Goal: Task Accomplishment & Management: Use online tool/utility

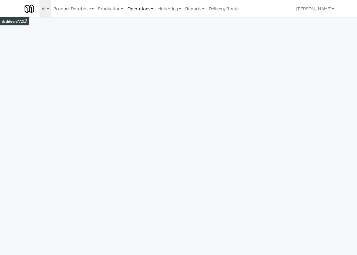
click at [140, 9] on link "Operations" at bounding box center [140, 8] width 30 height 17
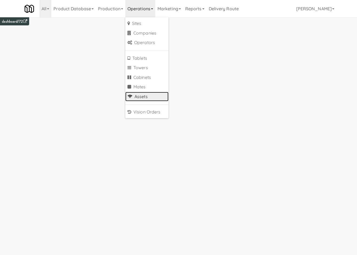
click at [153, 97] on link "Assets" at bounding box center [146, 97] width 43 height 10
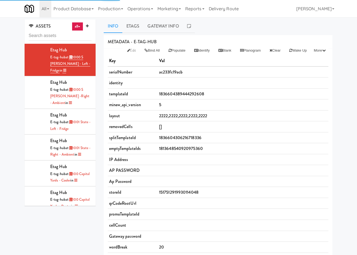
click at [58, 39] on input "text" at bounding box center [60, 36] width 63 height 10
click at [129, 11] on link "Operations" at bounding box center [140, 8] width 30 height 17
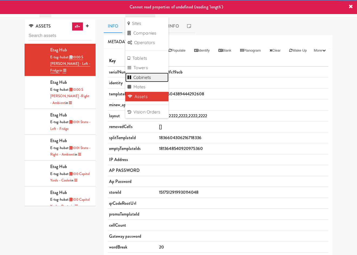
click at [154, 77] on link "Cabinets" at bounding box center [146, 78] width 43 height 10
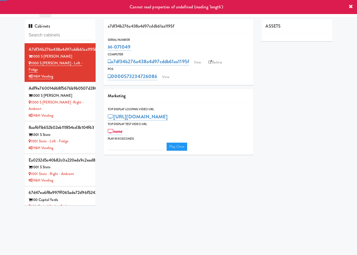
type input "3"
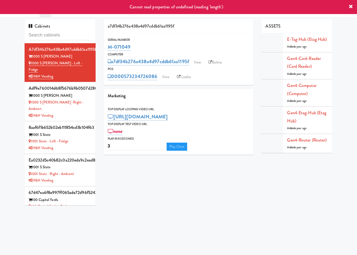
click at [50, 35] on input "text" at bounding box center [60, 35] width 63 height 10
type input "tapmart"
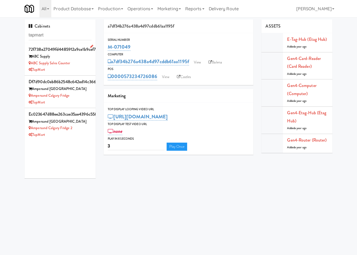
click at [77, 71] on div "TapMart" at bounding box center [60, 69] width 63 height 7
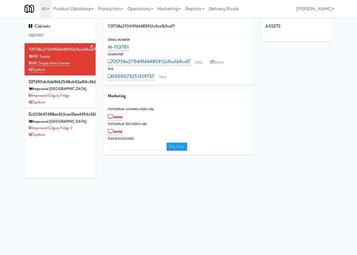
type input "3"
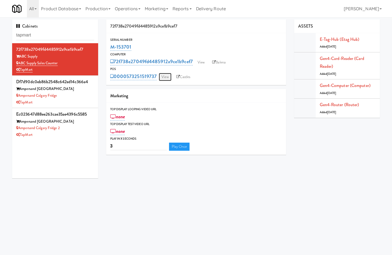
click at [163, 77] on link "View" at bounding box center [165, 77] width 12 height 8
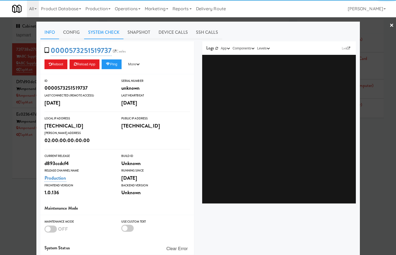
click at [115, 33] on link "System Check" at bounding box center [103, 32] width 39 height 13
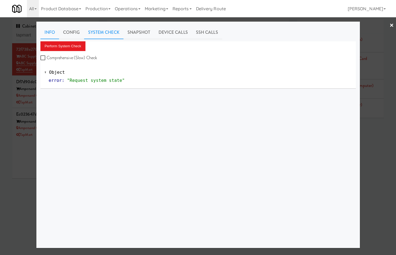
click at [46, 30] on link "Info" at bounding box center [49, 32] width 19 height 13
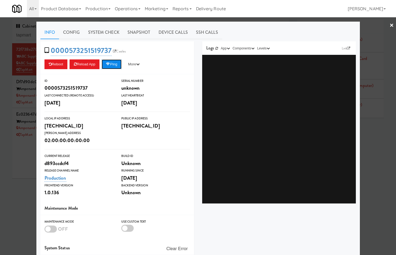
click at [116, 61] on button "Ping" at bounding box center [112, 64] width 20 height 10
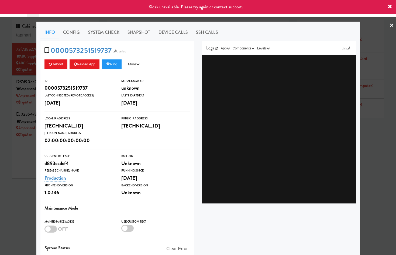
click at [16, 162] on div at bounding box center [198, 127] width 396 height 255
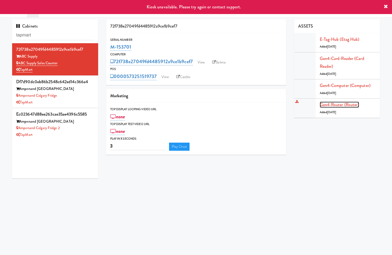
click at [334, 104] on link "Gen4-router (Router)" at bounding box center [339, 104] width 39 height 6
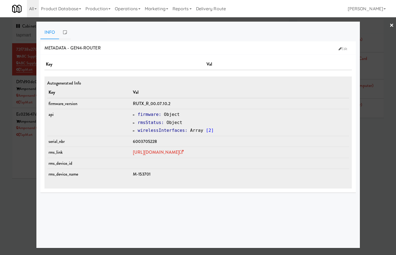
drag, startPoint x: 139, startPoint y: 148, endPoint x: 212, endPoint y: 157, distance: 73.7
click at [212, 157] on tr "rms_link https://rms.teltonika-networks.com/devices/1672132" at bounding box center [198, 152] width 302 height 11
copy tr "https://rms.teltonika-networks.com/devices/167213"
drag, startPoint x: 179, startPoint y: 226, endPoint x: 177, endPoint y: 202, distance: 23.8
click at [179, 223] on div "METADATA - gen4-router Edit Key Val Autogenerated Info Key Val firmware_version…" at bounding box center [198, 142] width 316 height 202
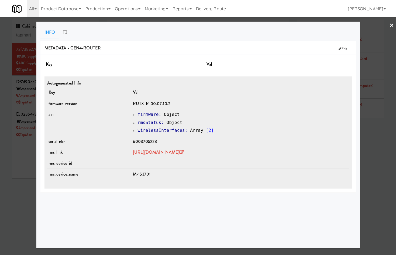
click at [137, 138] on span "6003705228" at bounding box center [145, 141] width 24 height 6
copy span "6003705228"
drag, startPoint x: 393, startPoint y: 23, endPoint x: 387, endPoint y: 26, distance: 6.8
click at [357, 23] on link "×" at bounding box center [392, 25] width 4 height 17
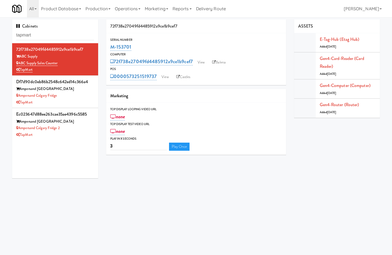
click at [187, 196] on body "Okay Okay Select date: previous 2025-Oct next Su Mo Tu We Th Fr Sa 28 29 30 1 2…" at bounding box center [196, 144] width 392 height 255
click at [337, 100] on li "Gen4-router (Router) Added 2 months ago" at bounding box center [337, 108] width 86 height 19
click at [337, 108] on div "Gen4-router (Router) Added 2 months ago" at bounding box center [348, 108] width 56 height 15
click at [337, 103] on link "Gen4-router (Router)" at bounding box center [339, 104] width 39 height 6
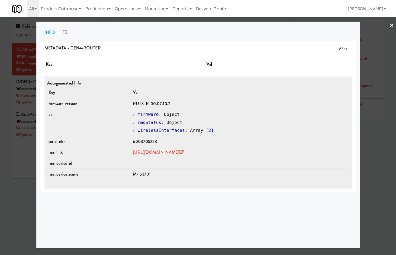
click at [137, 141] on span "6003705228" at bounding box center [145, 141] width 24 height 6
copy span "6003705228"
click at [11, 189] on div at bounding box center [198, 127] width 396 height 255
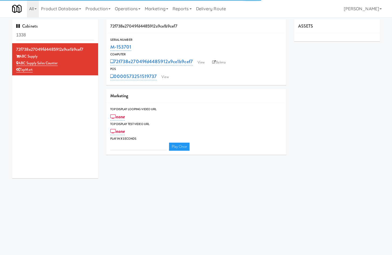
type input "3"
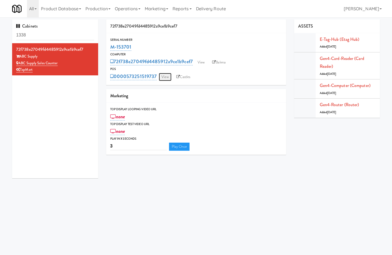
click at [169, 75] on link "View" at bounding box center [165, 77] width 12 height 8
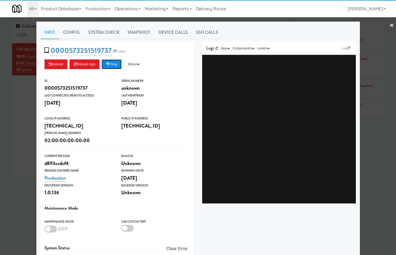
click at [112, 63] on button "Ping" at bounding box center [112, 64] width 20 height 10
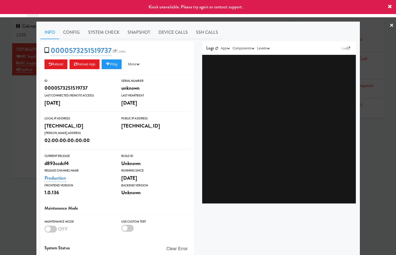
click at [25, 159] on div at bounding box center [198, 127] width 396 height 255
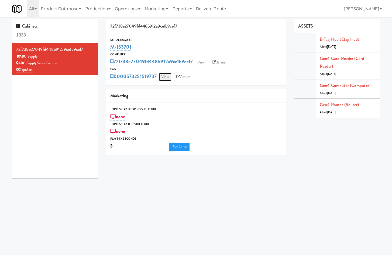
click at [168, 78] on link "View" at bounding box center [165, 77] width 12 height 8
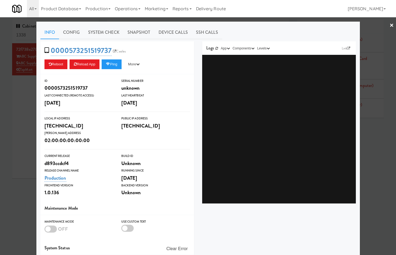
click at [29, 155] on div at bounding box center [198, 127] width 396 height 255
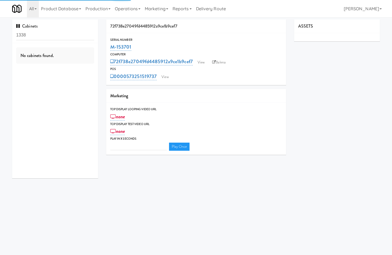
type input "3"
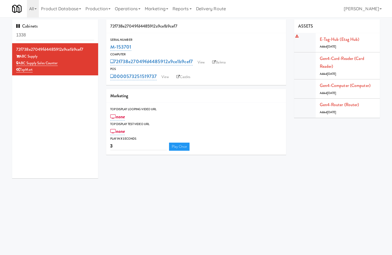
drag, startPoint x: 162, startPoint y: 179, endPoint x: 312, endPoint y: 36, distance: 207.2
click at [165, 177] on div "Cabinets 1338 72f738e27049fd4485912a9ce1b9cef7 ABC Supply ABC Supply Sales Coun…" at bounding box center [196, 100] width 376 height 163
click at [106, 226] on body "Okay Okay Select date: previous 2025-Oct next Su Mo Tu We Th Fr Sa 28 29 30 1 2…" at bounding box center [196, 144] width 392 height 255
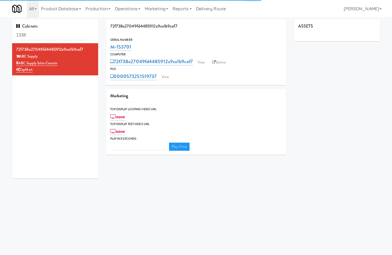
type input "3"
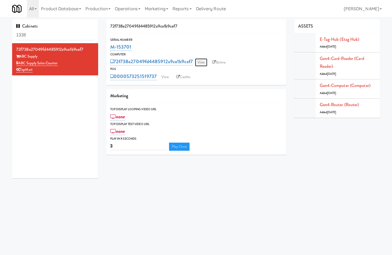
click at [204, 62] on link "View" at bounding box center [201, 62] width 12 height 8
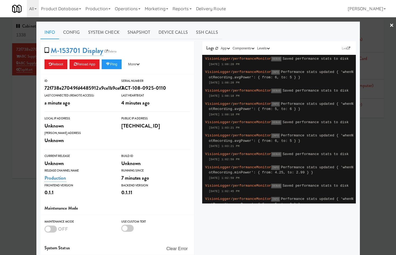
click at [16, 132] on div at bounding box center [198, 127] width 396 height 255
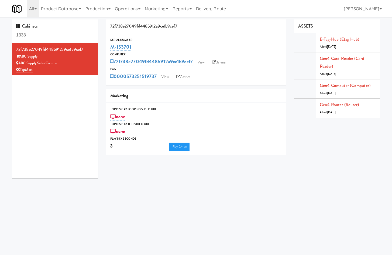
click at [249, 45] on div "M-153701" at bounding box center [196, 46] width 172 height 9
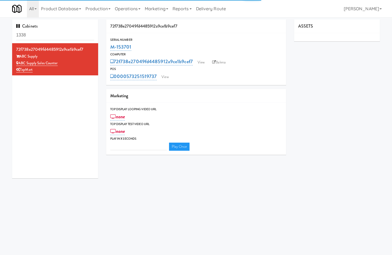
type input "3"
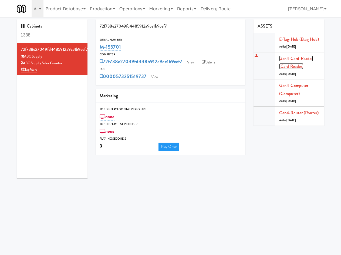
click at [293, 57] on link "Gen4-card-reader (Card Reader)" at bounding box center [296, 62] width 34 height 14
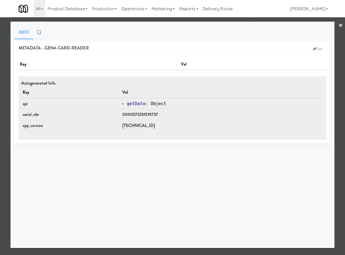
click at [157, 113] on span "0000573251519737" at bounding box center [140, 114] width 36 height 6
click at [341, 23] on link "×" at bounding box center [340, 25] width 4 height 17
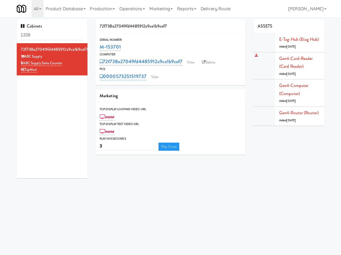
click at [300, 62] on div "Gen4-card-reader (Card Reader) Added 2 months ago" at bounding box center [299, 66] width 41 height 23
click at [303, 57] on link "Gen4-card-reader (Card Reader)" at bounding box center [296, 62] width 34 height 14
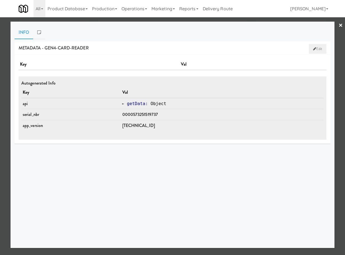
click at [320, 45] on link "Edit" at bounding box center [318, 49] width 18 height 10
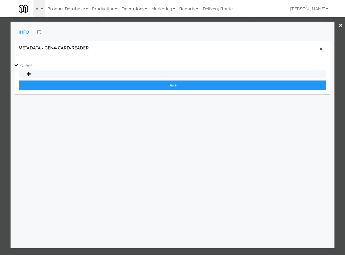
click at [341, 26] on link "×" at bounding box center [340, 25] width 4 height 17
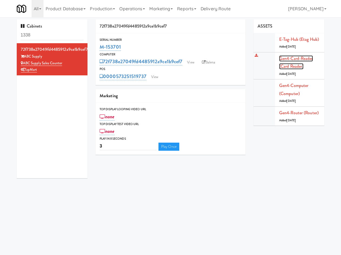
click at [295, 59] on link "Gen4-card-reader (Card Reader)" at bounding box center [296, 62] width 34 height 14
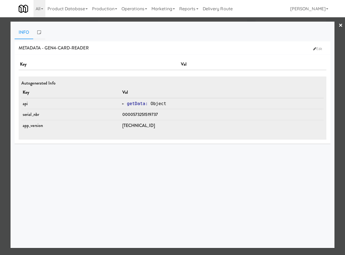
click at [341, 24] on link "×" at bounding box center [340, 25] width 4 height 17
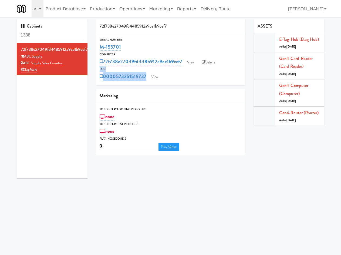
drag, startPoint x: 97, startPoint y: 72, endPoint x: 171, endPoint y: 78, distance: 74.2
click at [171, 78] on div "POS 0000573251519737 View" at bounding box center [171, 73] width 150 height 15
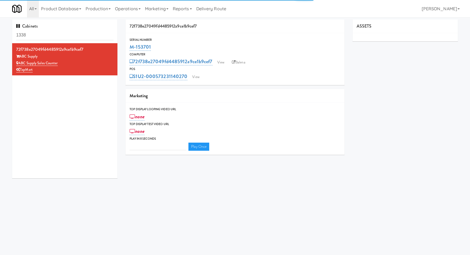
type input "3"
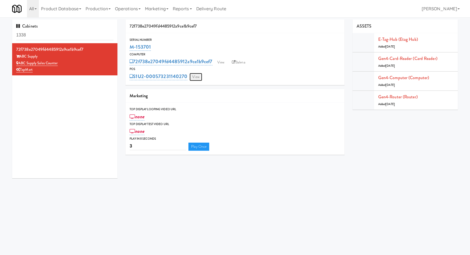
click at [195, 75] on link "View" at bounding box center [195, 77] width 12 height 8
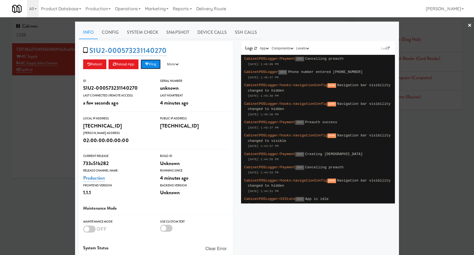
click at [145, 63] on icon at bounding box center [147, 64] width 4 height 4
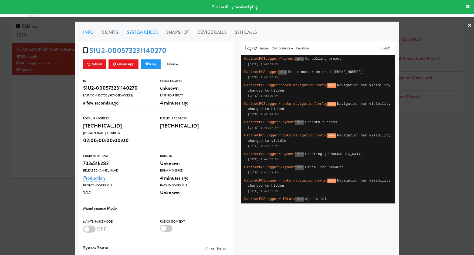
click at [145, 32] on link "System Check" at bounding box center [142, 32] width 39 height 13
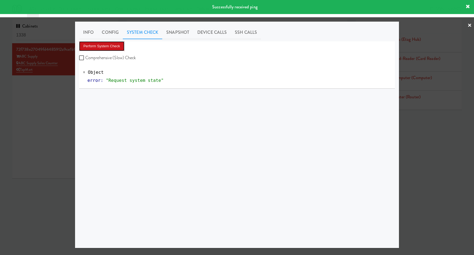
click at [105, 47] on button "Perform System Check" at bounding box center [101, 46] width 45 height 10
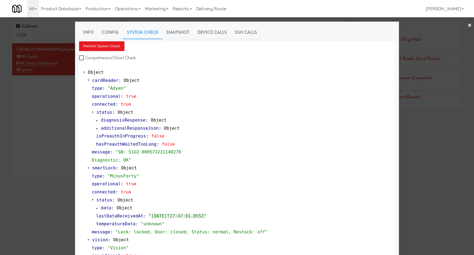
click at [52, 195] on div at bounding box center [237, 127] width 474 height 255
